Goal: Task Accomplishment & Management: Use online tool/utility

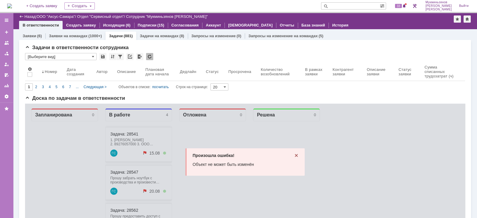
scroll to position [58, 0]
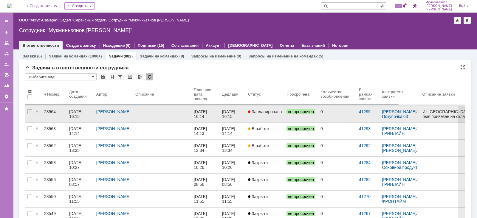
click at [202, 111] on div "13.08.2025 16:14" at bounding box center [201, 114] width 14 height 10
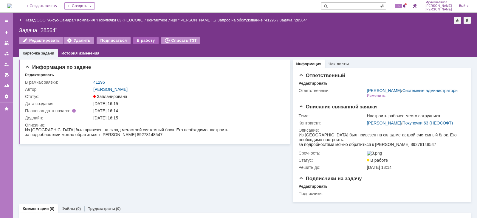
click at [138, 38] on div "В работу" at bounding box center [145, 40] width 25 height 7
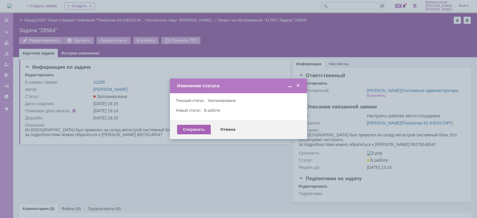
click at [193, 129] on div "Сохранить" at bounding box center [194, 130] width 34 height 10
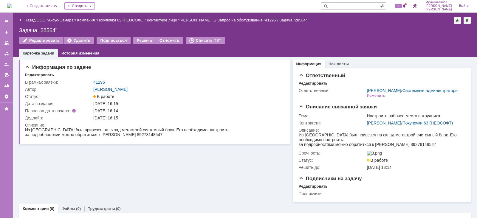
click at [12, 8] on img at bounding box center [9, 6] width 5 height 5
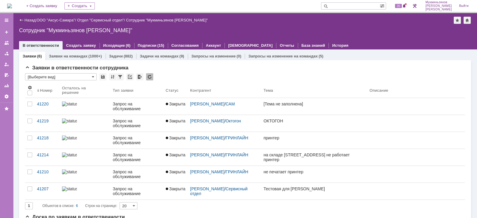
click at [122, 52] on div "Задачи (882)" at bounding box center [120, 56] width 31 height 9
